Goal: Find specific page/section: Find specific page/section

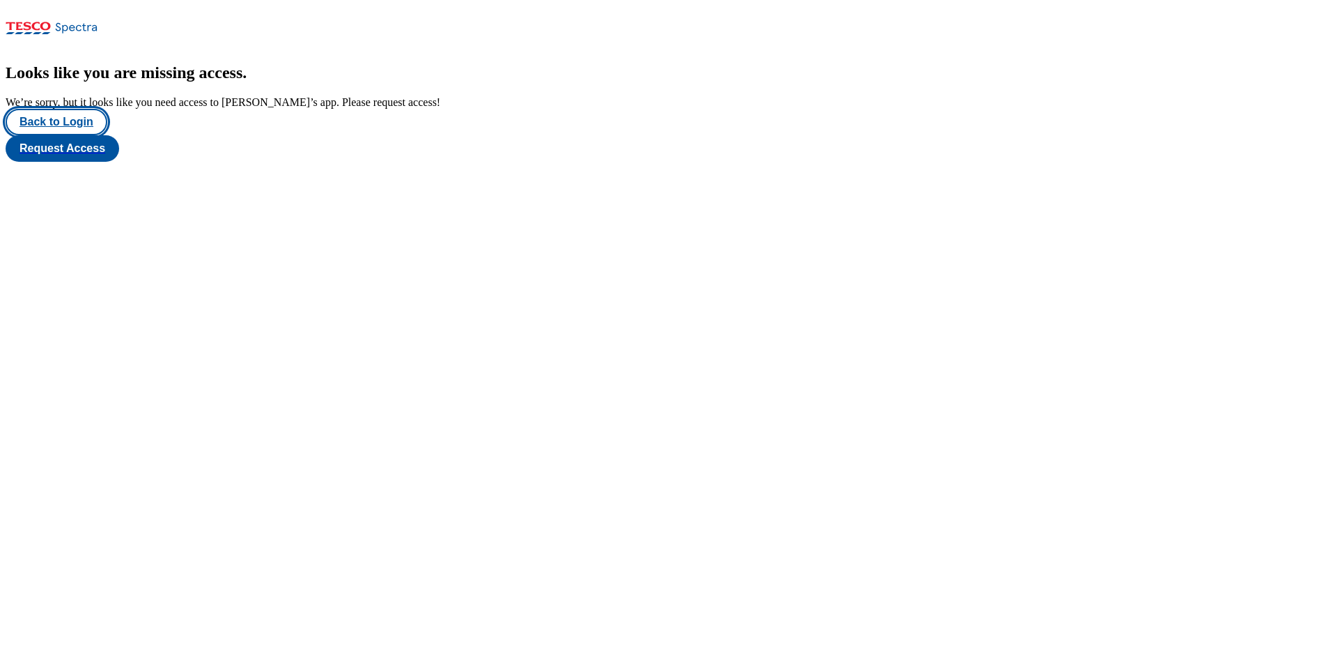
click at [72, 135] on button "Back to Login" at bounding box center [57, 122] width 102 height 26
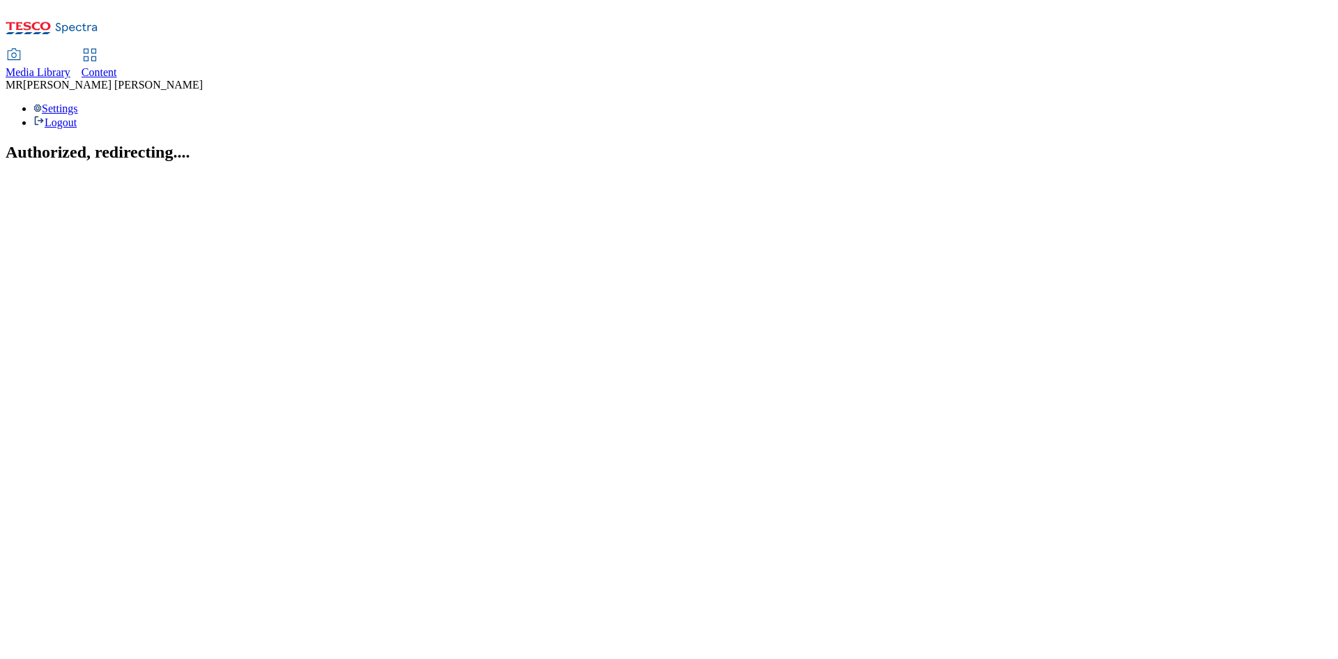
click at [117, 49] on link "Content" at bounding box center [100, 63] width 36 height 29
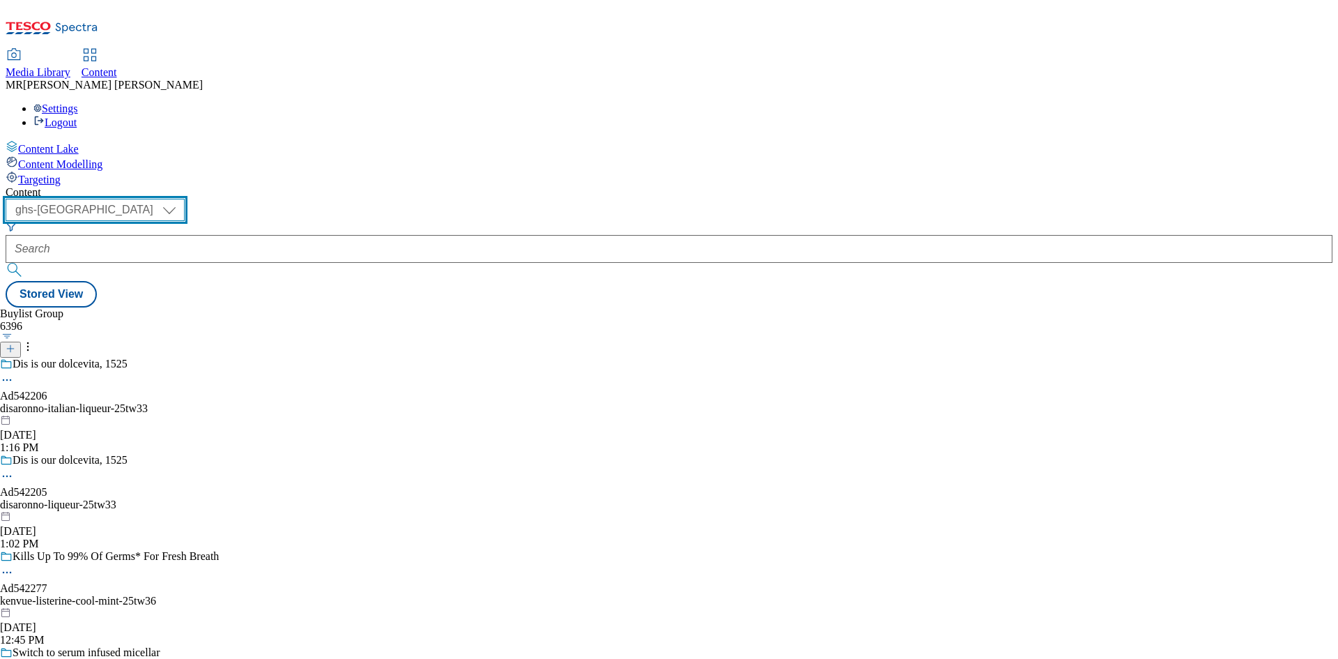
click at [185, 199] on select "ghs-roi ghs-uk" at bounding box center [95, 210] width 179 height 22
select select "ghs-roi"
click at [181, 199] on select "ghs-roi ghs-uk" at bounding box center [95, 210] width 179 height 22
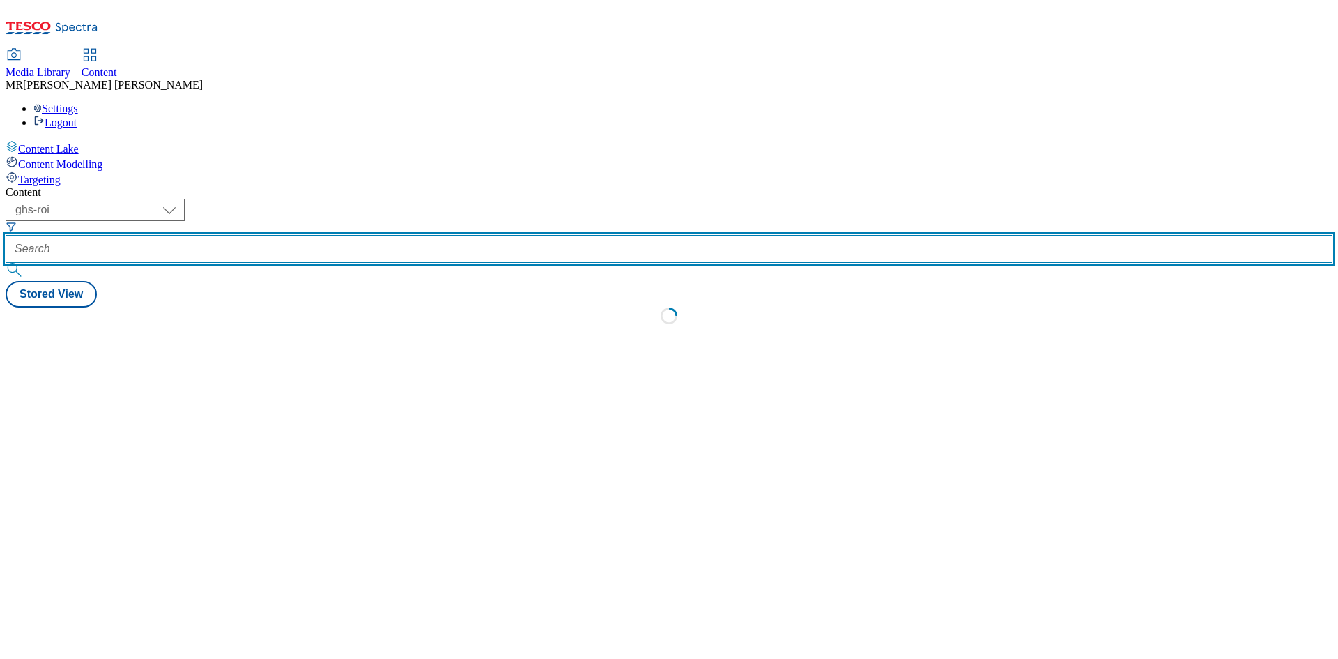
click at [311, 235] on input "text" at bounding box center [669, 249] width 1327 height 28
paste input "Ad542417"
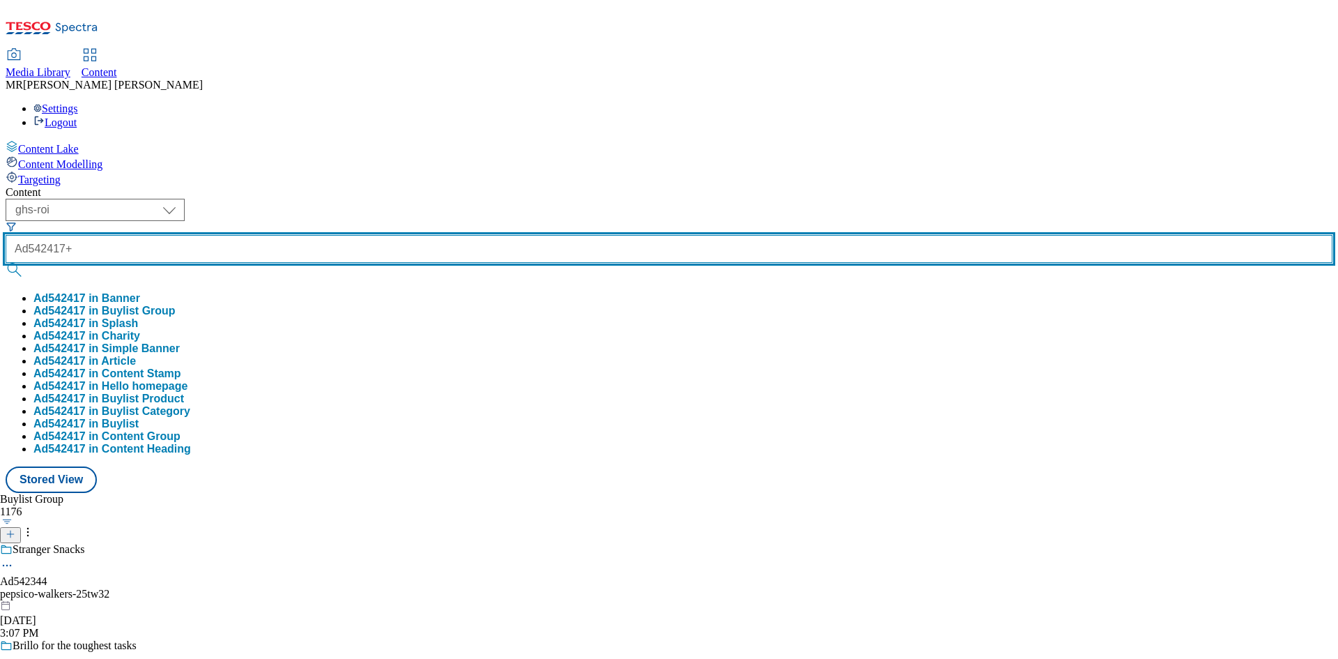
click at [6, 263] on button "submit" at bounding box center [16, 270] width 20 height 14
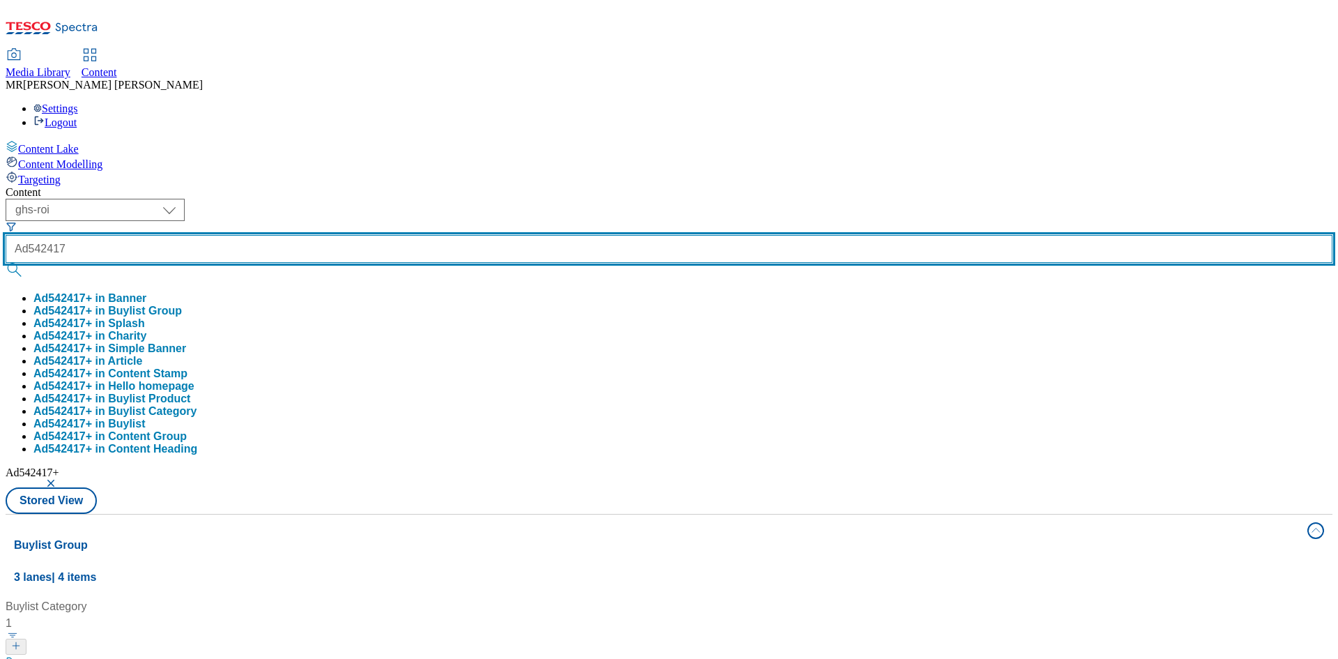
type input "Ad542417"
click at [6, 263] on button "submit" at bounding box center [16, 270] width 20 height 14
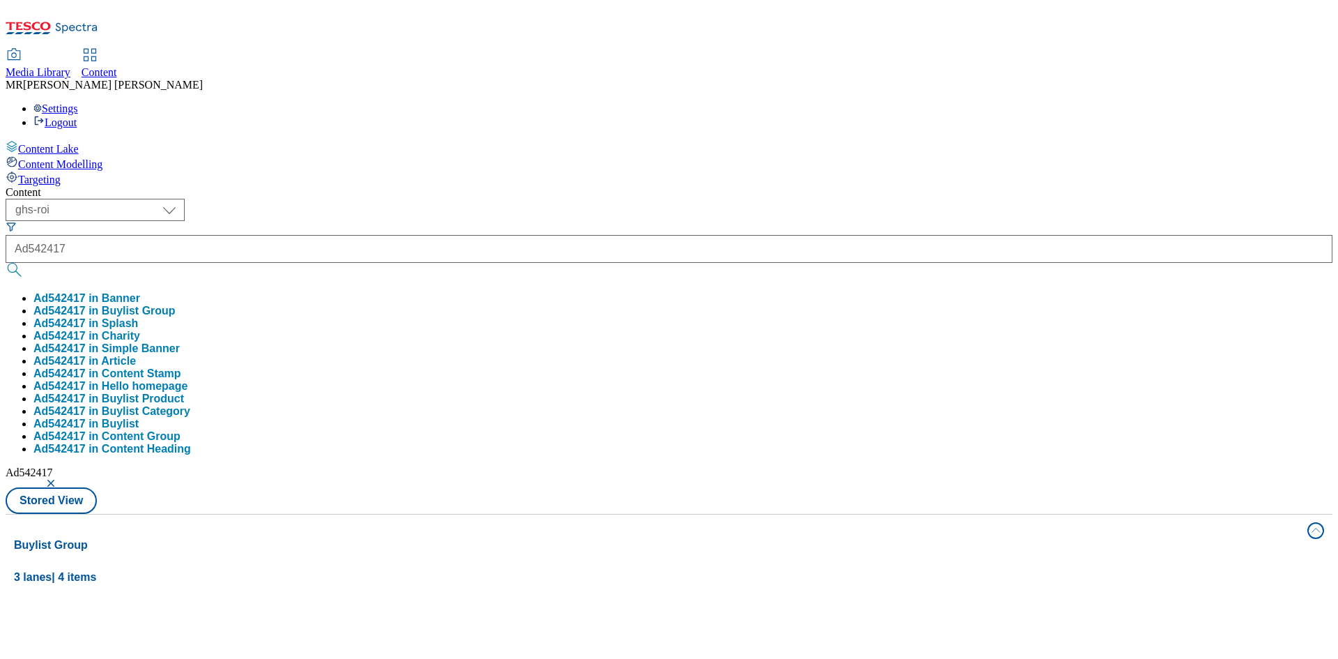
click at [597, 186] on div "Content ( optional ) ghs-roi ghs-uk ghs-roi Ad542417 Ad542417 in Banner Ad54241…" at bounding box center [669, 653] width 1327 height 935
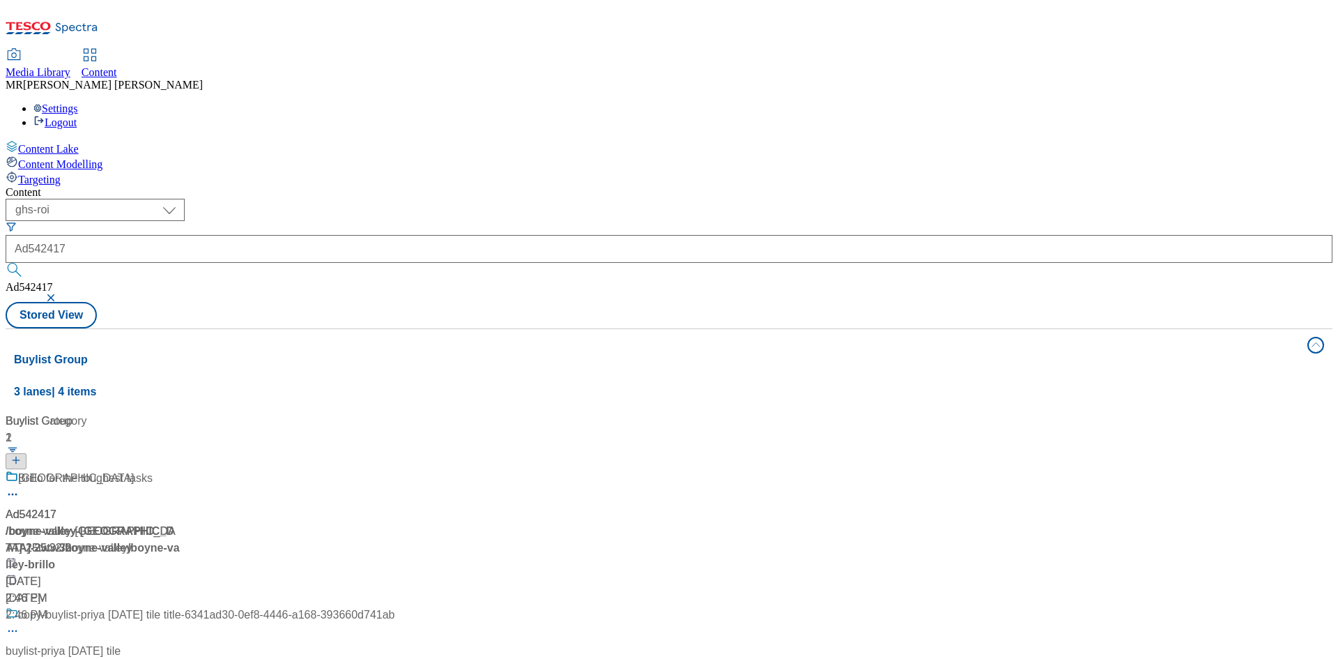
click at [176, 525] on span "/ boyne-valley-brillo-25tw32" at bounding box center [91, 539] width 170 height 29
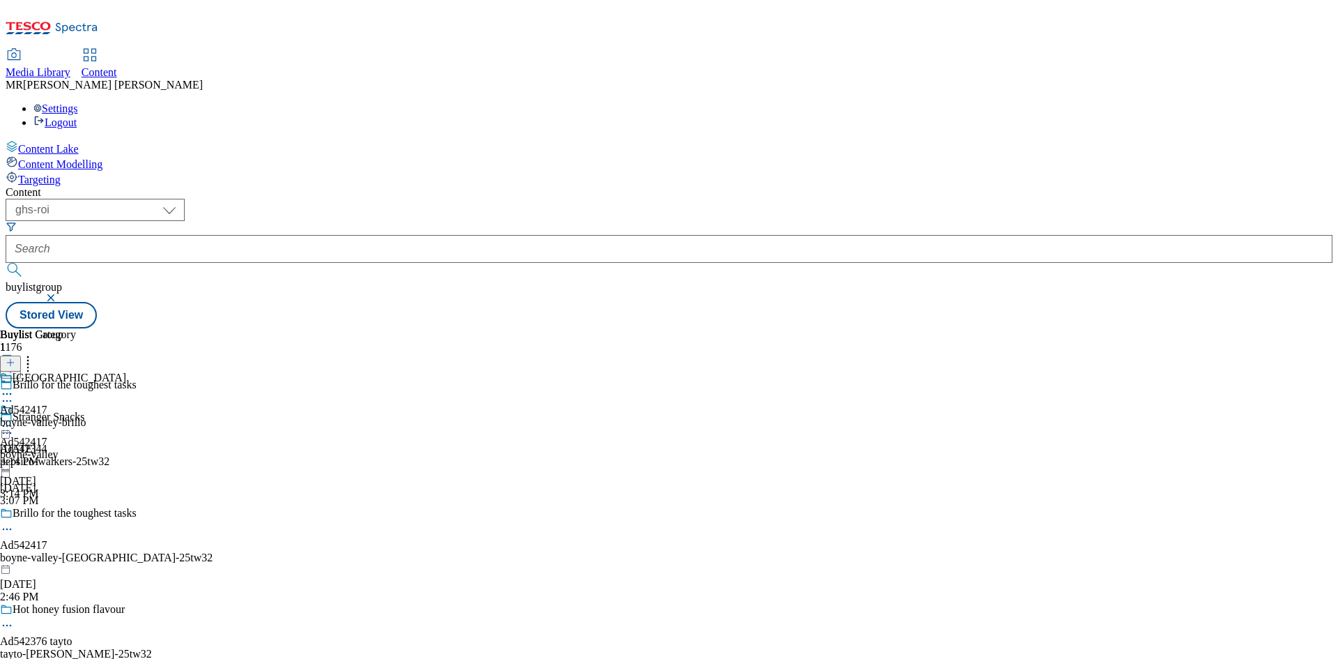
click at [59, 448] on div "boyne-valley" at bounding box center [29, 454] width 59 height 13
click at [8, 425] on circle at bounding box center [7, 426] width 2 height 2
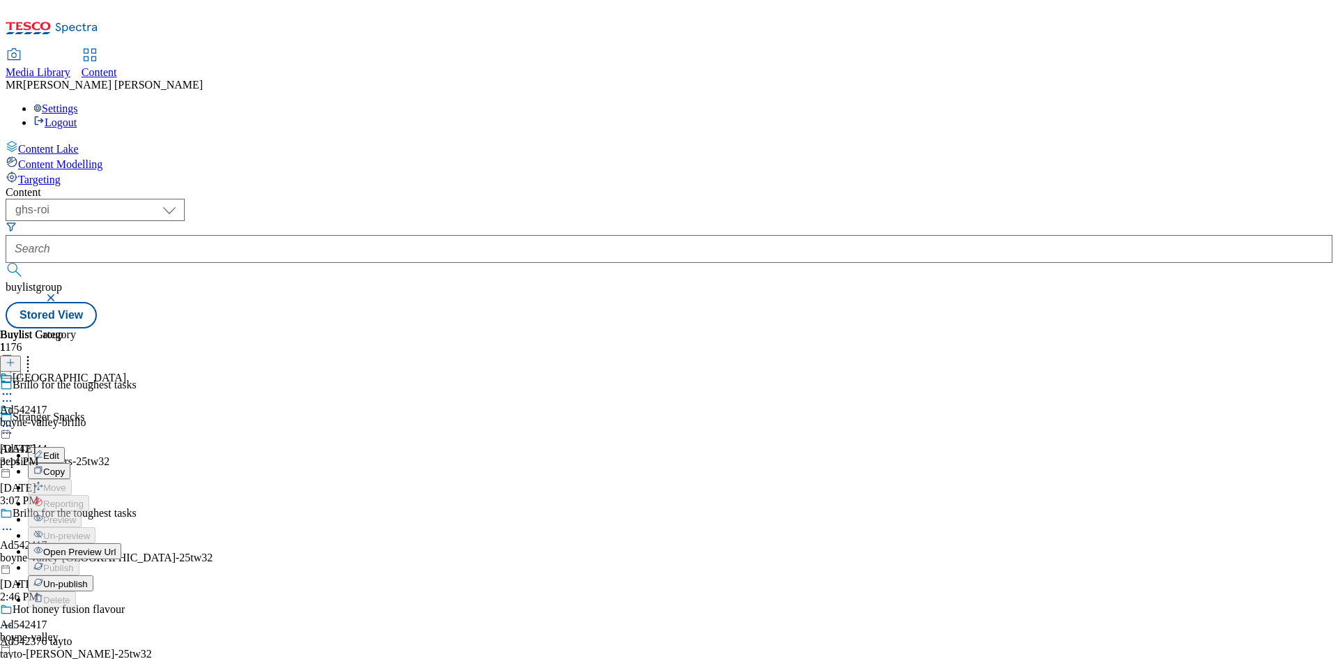
click at [116, 546] on span "Open Preview Url" at bounding box center [79, 551] width 72 height 10
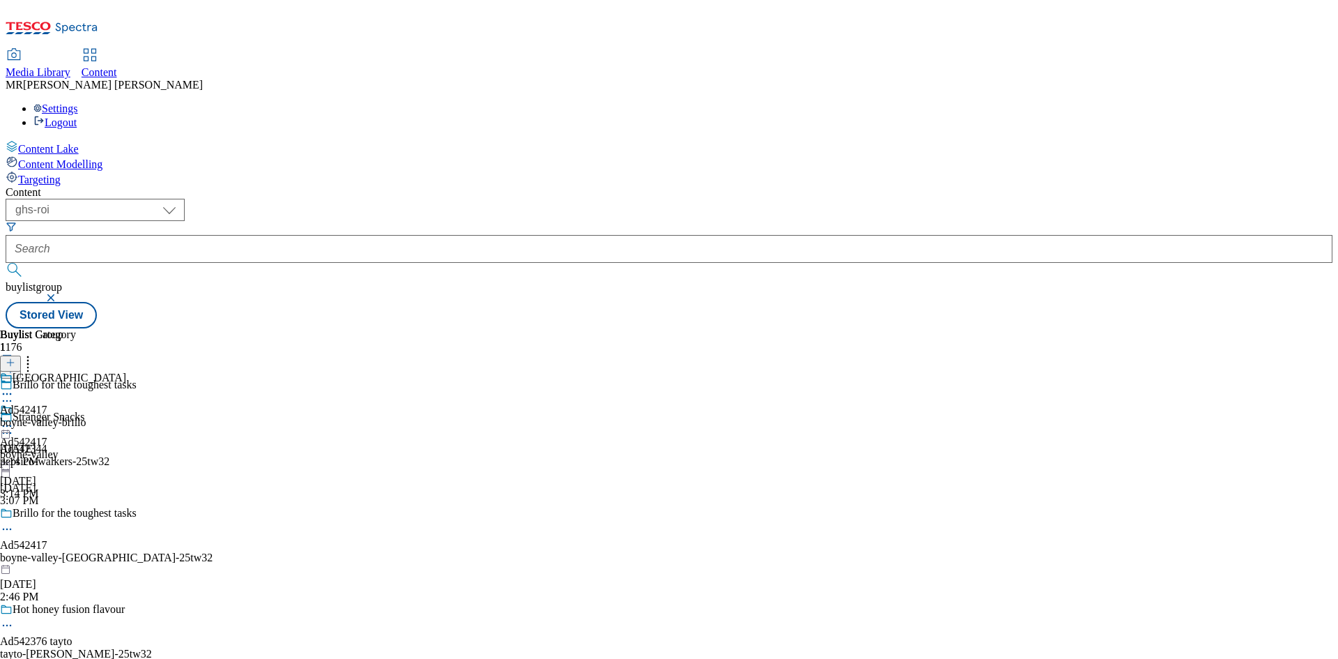
click at [14, 419] on icon at bounding box center [7, 426] width 14 height 14
